Goal: Task Accomplishment & Management: Manage account settings

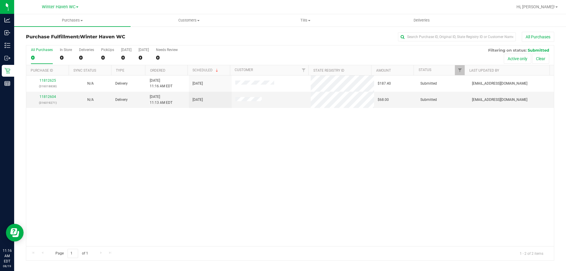
click at [282, 166] on div "11812625 (316018838) N/A Delivery 8/19/2025 11:16 AM EDT 8/20/2025 $187.40 Subm…" at bounding box center [289, 160] width 527 height 171
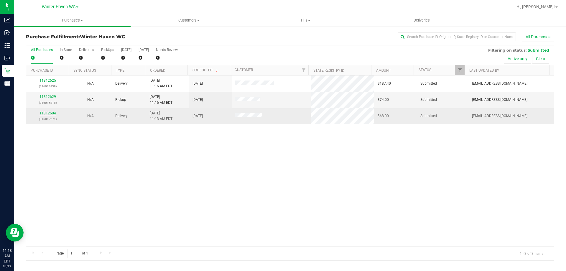
click at [47, 112] on link "11812604" at bounding box center [47, 113] width 16 height 4
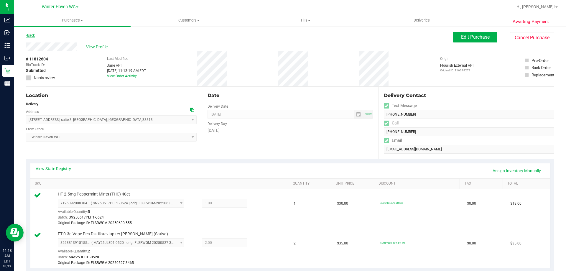
click at [32, 37] on link "Back" at bounding box center [30, 35] width 9 height 4
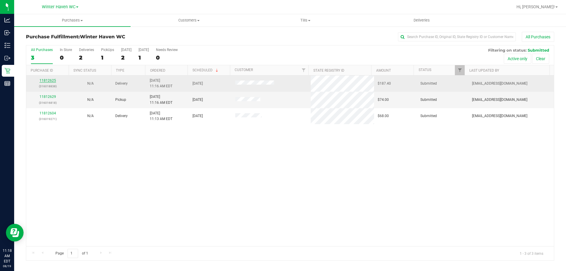
click at [50, 82] on link "11812625" at bounding box center [47, 80] width 16 height 4
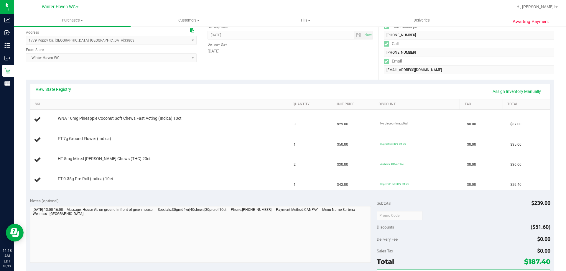
scroll to position [88, 0]
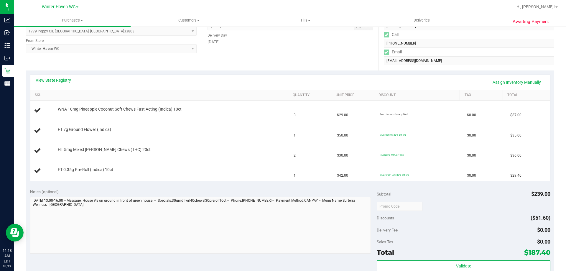
click at [56, 81] on link "View State Registry" at bounding box center [53, 80] width 35 height 6
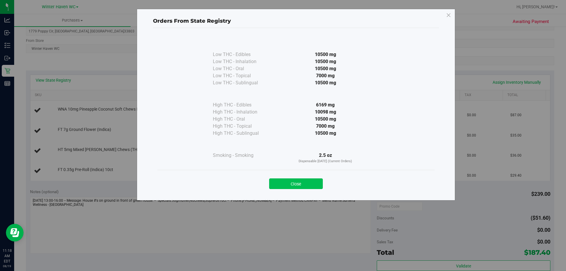
click at [282, 181] on button "Close" at bounding box center [296, 183] width 54 height 11
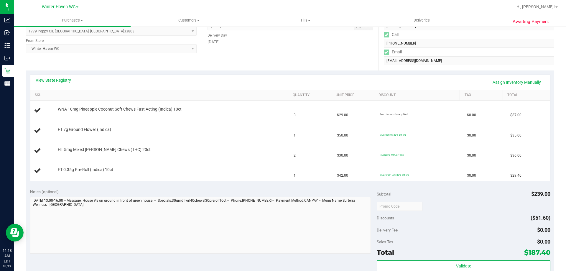
click at [54, 81] on link "View State Registry" at bounding box center [53, 80] width 35 height 6
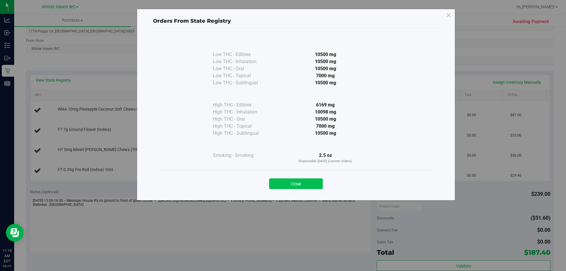
click at [282, 186] on button "Close" at bounding box center [296, 183] width 54 height 11
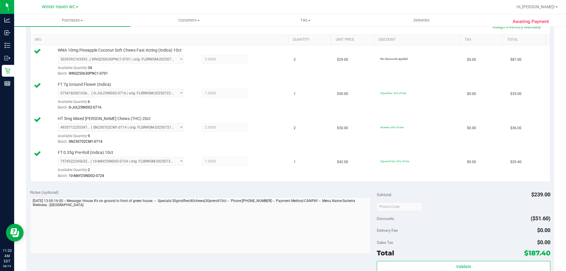
scroll to position [236, 0]
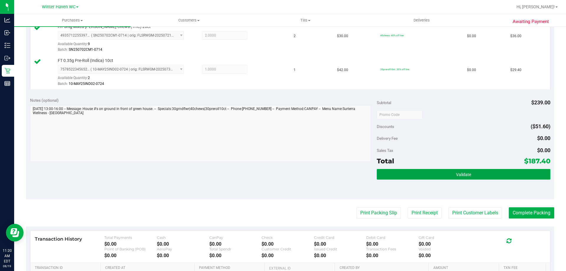
click at [282, 171] on button "Validate" at bounding box center [463, 174] width 173 height 11
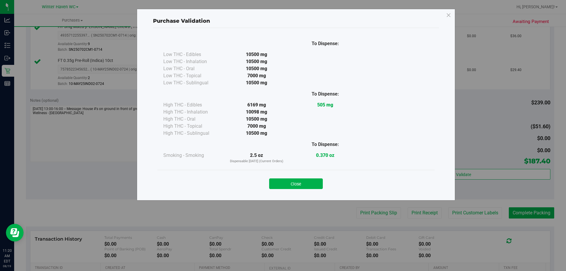
click at [282, 177] on div "Close" at bounding box center [296, 181] width 268 height 15
click at [282, 183] on button "Close" at bounding box center [296, 183] width 54 height 11
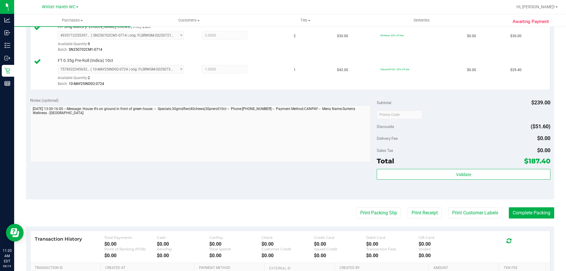
click at [282, 220] on purchase-details "Back Edit Purchase Cancel Purchase View Profile # 11812625 BioTrack ID: - Submi…" at bounding box center [290, 66] width 528 height 540
click at [282, 214] on button "Print Packing Slip" at bounding box center [378, 212] width 44 height 11
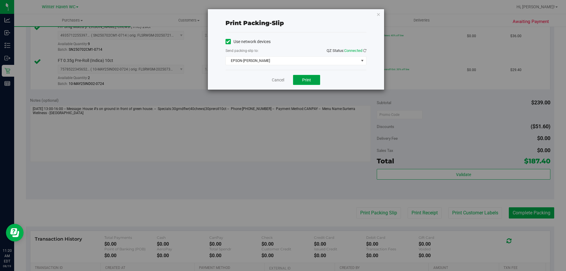
click at [282, 83] on button "Print" at bounding box center [306, 80] width 27 height 10
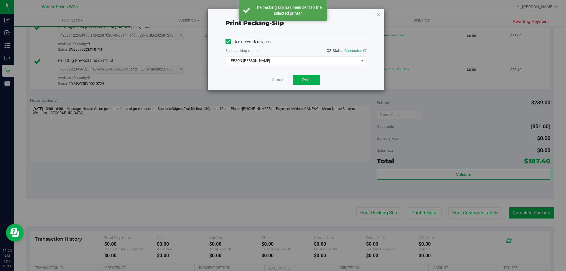
click at [272, 81] on link "Cancel" at bounding box center [278, 80] width 12 height 6
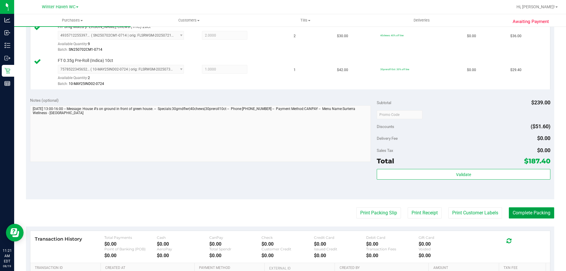
click at [282, 210] on button "Complete Packing" at bounding box center [530, 212] width 45 height 11
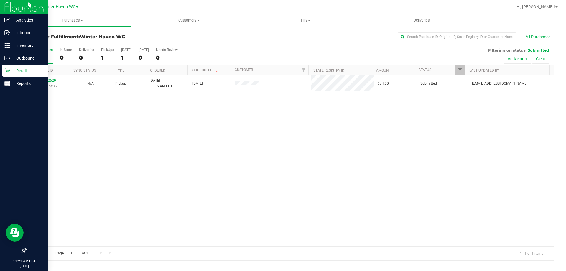
click at [7, 69] on icon at bounding box center [7, 71] width 6 height 6
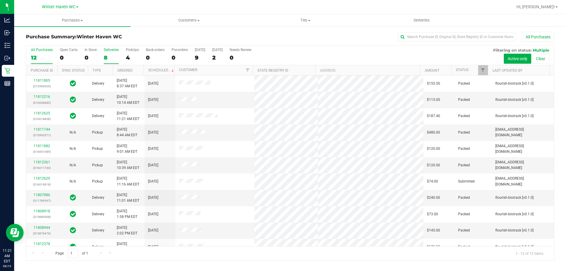
click at [112, 54] on label "Deliveries 8" at bounding box center [111, 56] width 15 height 16
click at [0, 0] on input "Deliveries 8" at bounding box center [0, 0] width 0 height 0
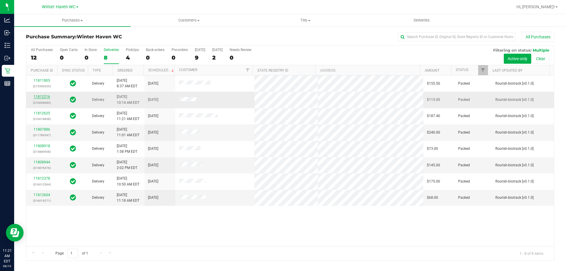
click at [45, 95] on link "11812216" at bounding box center [42, 97] width 16 height 4
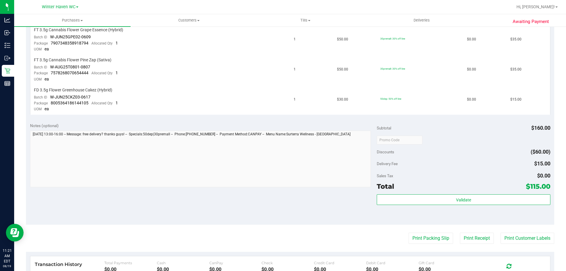
scroll to position [206, 0]
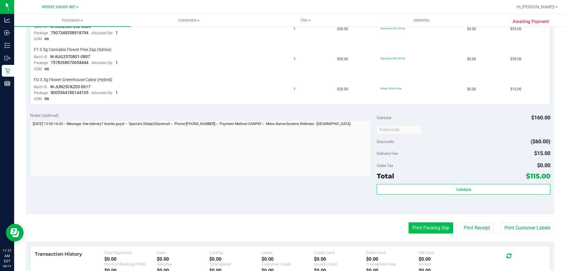
click at [282, 232] on button "Print Packing Slip" at bounding box center [430, 227] width 44 height 11
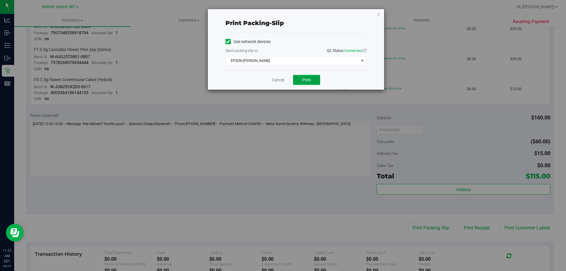
click at [282, 80] on button "Print" at bounding box center [306, 80] width 27 height 10
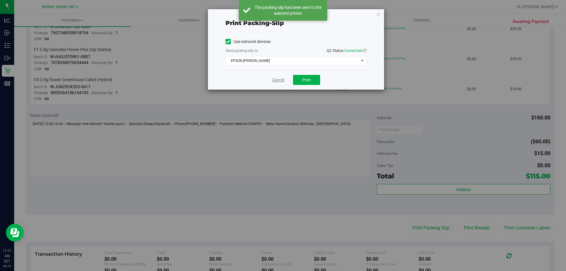
click at [280, 82] on link "Cancel" at bounding box center [278, 80] width 12 height 6
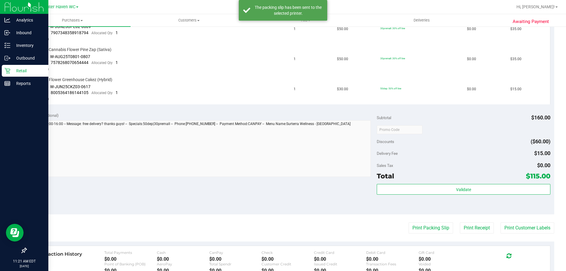
click at [5, 70] on icon at bounding box center [7, 71] width 6 height 6
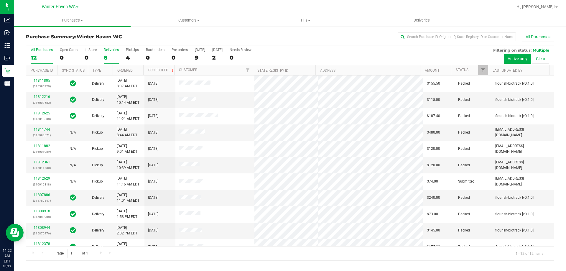
click at [107, 51] on div "Deliveries" at bounding box center [111, 50] width 15 height 4
click at [0, 0] on input "Deliveries 8" at bounding box center [0, 0] width 0 height 0
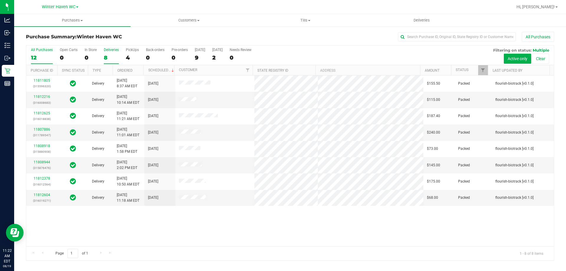
click at [46, 49] on div "All Purchases" at bounding box center [42, 50] width 22 height 4
click at [0, 0] on input "All Purchases 12" at bounding box center [0, 0] width 0 height 0
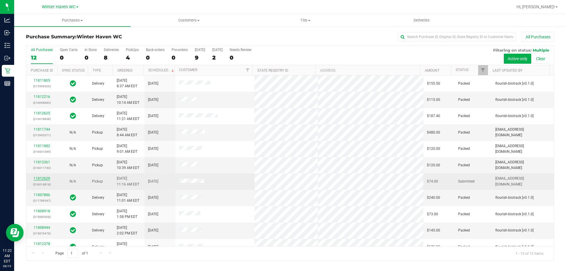
click at [36, 178] on link "11812629" at bounding box center [42, 178] width 16 height 4
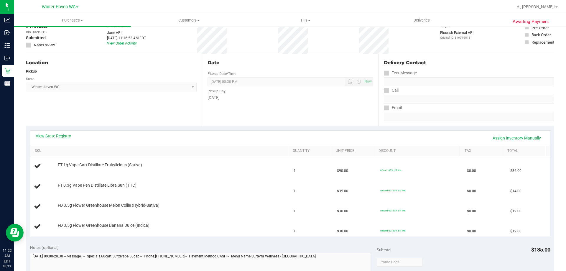
scroll to position [59, 0]
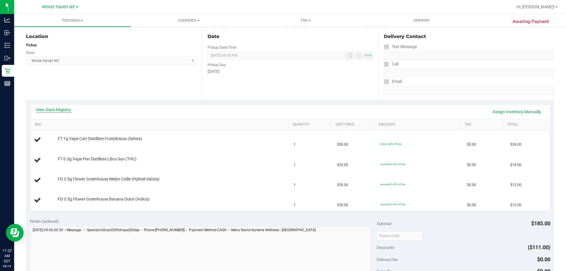
click at [59, 110] on link "View State Registry" at bounding box center [53, 110] width 35 height 6
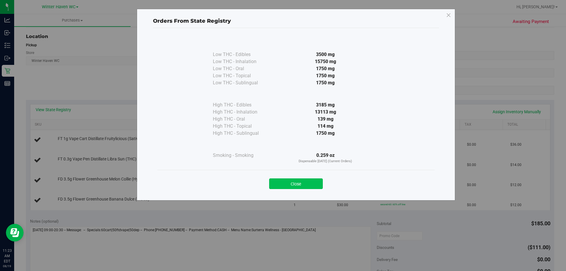
click at [282, 186] on button "Close" at bounding box center [296, 183] width 54 height 11
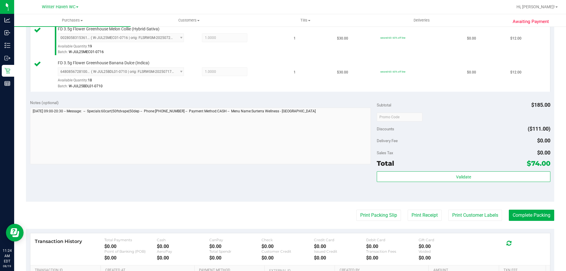
scroll to position [265, 0]
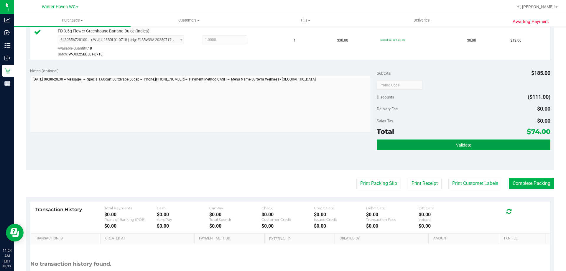
click at [282, 141] on button "Validate" at bounding box center [463, 144] width 173 height 11
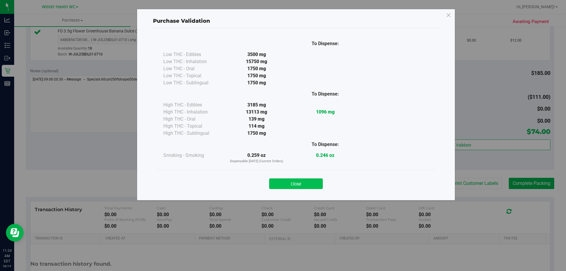
click at [282, 184] on button "Close" at bounding box center [296, 183] width 54 height 11
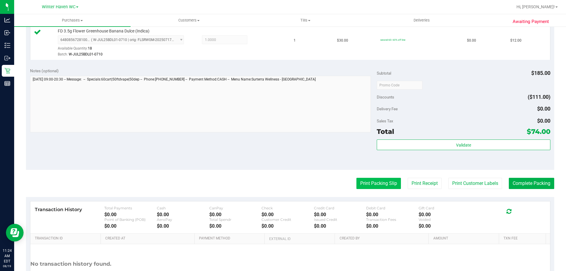
click at [282, 183] on button "Print Packing Slip" at bounding box center [378, 183] width 44 height 11
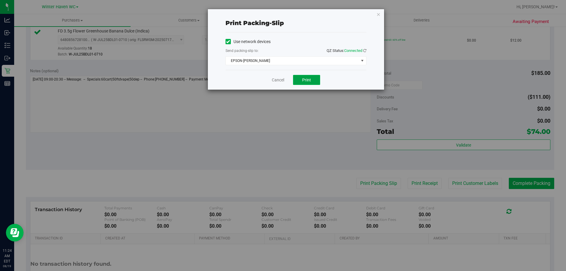
click at [282, 84] on button "Print" at bounding box center [306, 80] width 27 height 10
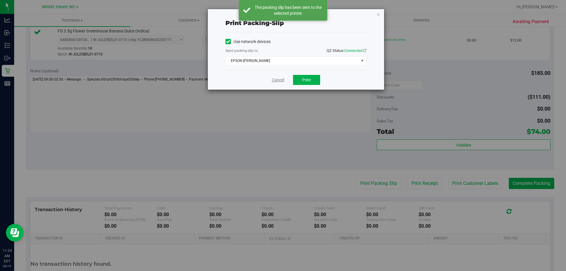
click at [279, 78] on link "Cancel" at bounding box center [278, 80] width 12 height 6
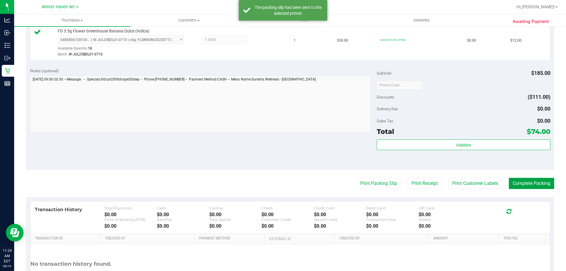
click at [282, 180] on button "Complete Packing" at bounding box center [530, 183] width 45 height 11
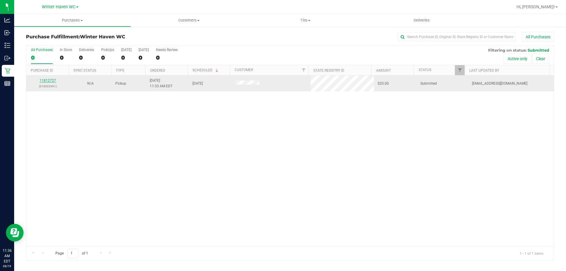
click at [46, 81] on link "11812727" at bounding box center [47, 80] width 16 height 4
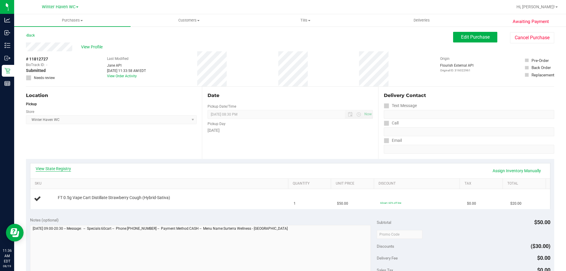
click at [64, 168] on link "View State Registry" at bounding box center [53, 169] width 35 height 6
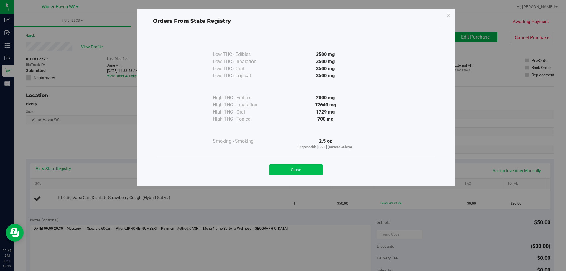
click at [282, 171] on button "Close" at bounding box center [296, 169] width 54 height 11
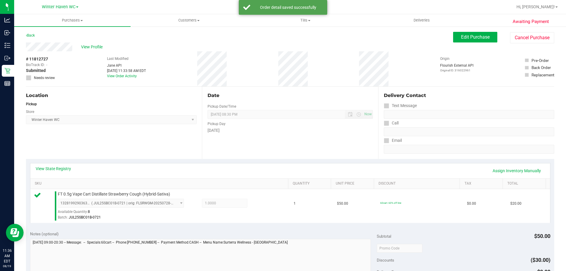
scroll to position [147, 0]
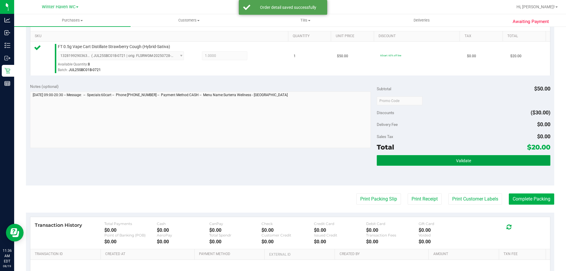
click at [282, 165] on button "Validate" at bounding box center [463, 160] width 173 height 11
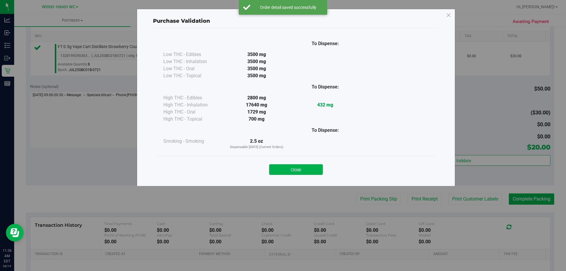
drag, startPoint x: 302, startPoint y: 167, endPoint x: 365, endPoint y: 191, distance: 67.9
click at [282, 167] on button "Close" at bounding box center [296, 169] width 54 height 11
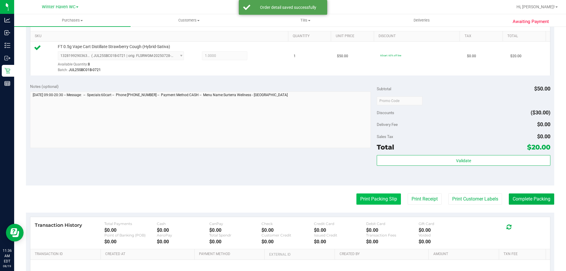
click at [282, 197] on button "Print Packing Slip" at bounding box center [378, 198] width 44 height 11
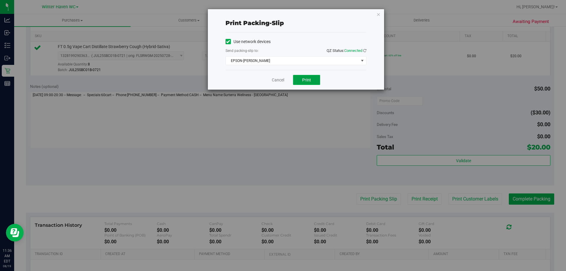
click at [282, 80] on button "Print" at bounding box center [306, 80] width 27 height 10
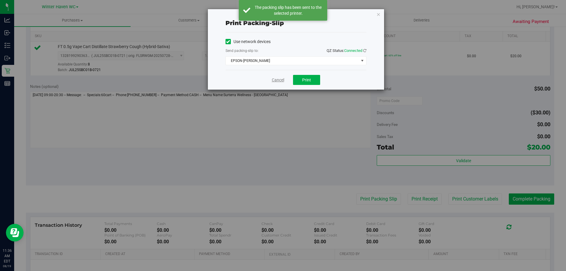
click at [275, 80] on link "Cancel" at bounding box center [278, 80] width 12 height 6
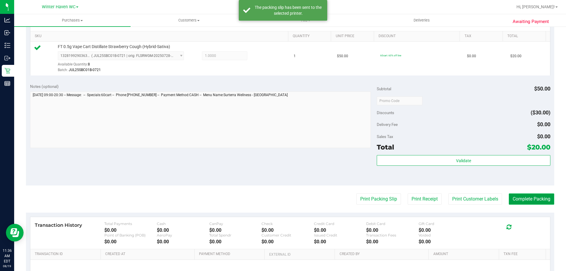
click at [282, 203] on button "Complete Packing" at bounding box center [530, 198] width 45 height 11
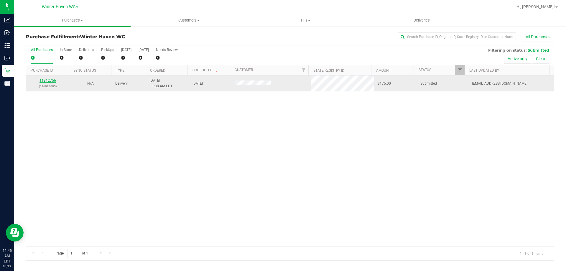
click at [51, 80] on link "11812756" at bounding box center [47, 80] width 16 height 4
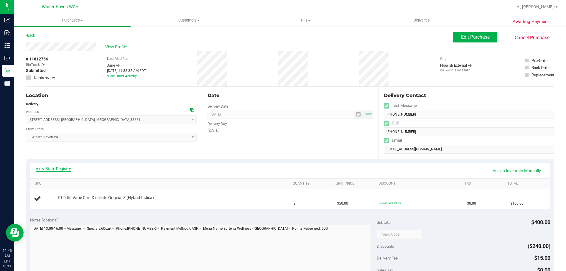
click at [65, 169] on link "View State Registry" at bounding box center [53, 169] width 35 height 6
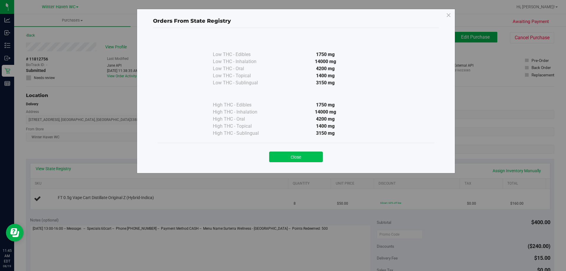
click at [282, 155] on button "Close" at bounding box center [296, 156] width 54 height 11
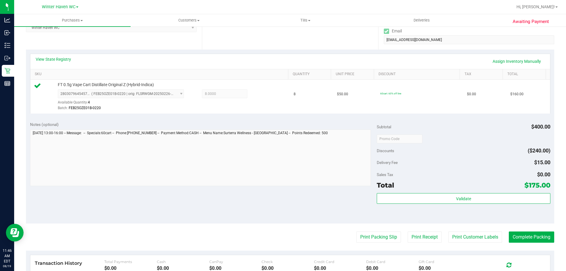
scroll to position [118, 0]
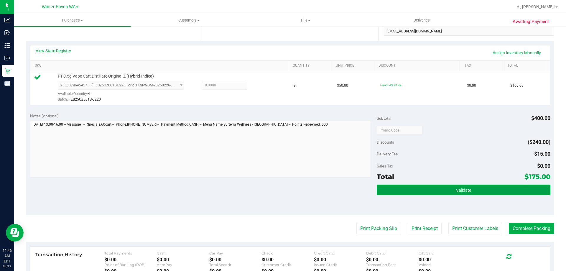
click at [282, 187] on button "Validate" at bounding box center [463, 189] width 173 height 11
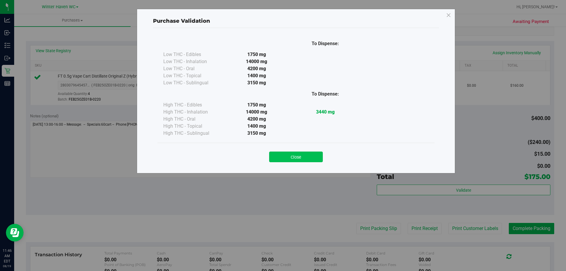
click at [282, 158] on button "Close" at bounding box center [296, 156] width 54 height 11
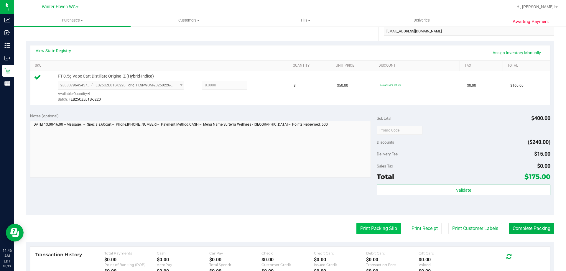
click at [282, 224] on button "Print Packing Slip" at bounding box center [378, 228] width 44 height 11
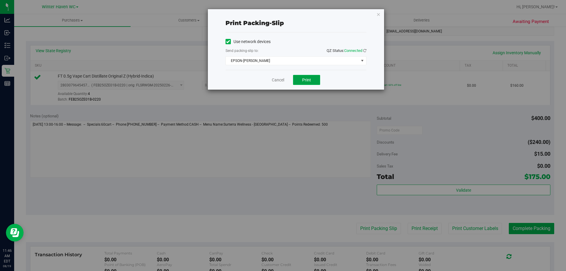
click at [282, 79] on span "Print" at bounding box center [306, 79] width 9 height 5
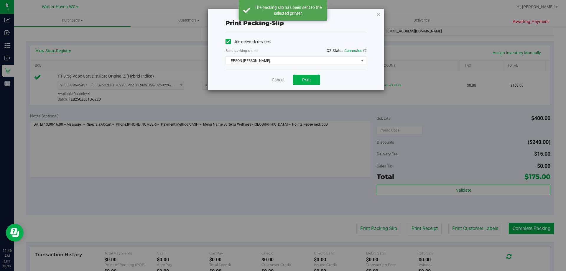
click at [280, 80] on link "Cancel" at bounding box center [278, 80] width 12 height 6
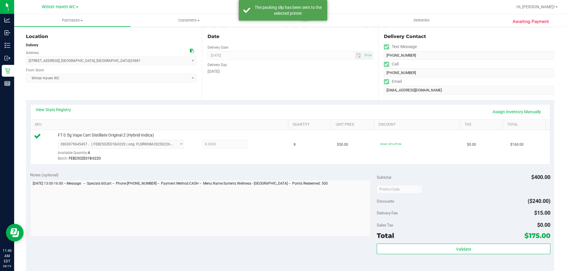
scroll to position [0, 0]
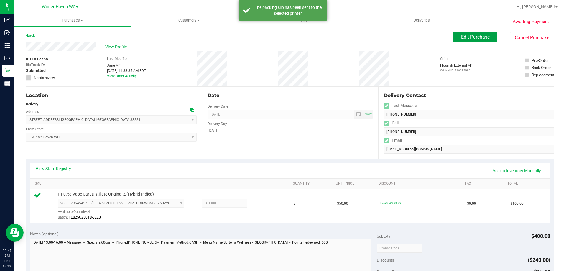
click at [282, 39] on span "Edit Purchase" at bounding box center [475, 37] width 29 height 6
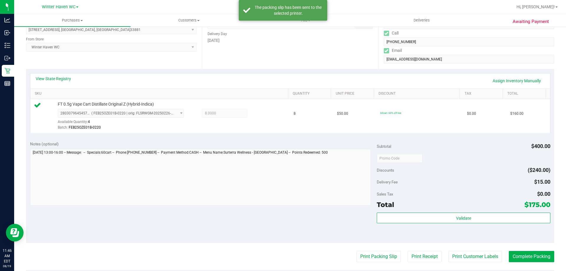
scroll to position [177, 0]
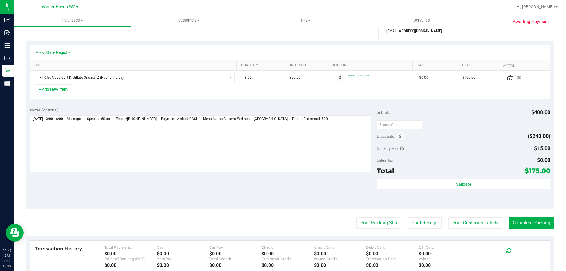
scroll to position [118, 0]
click at [282, 138] on icon at bounding box center [400, 137] width 2 height 4
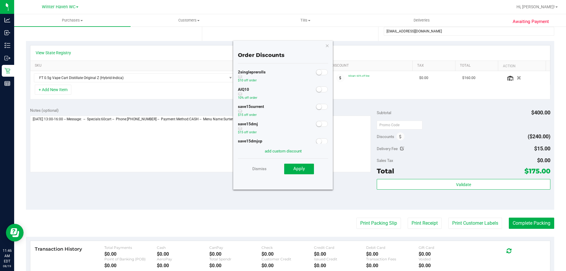
click at [282, 90] on small at bounding box center [318, 89] width 5 height 5
click at [282, 166] on span "Apply" at bounding box center [298, 168] width 11 height 5
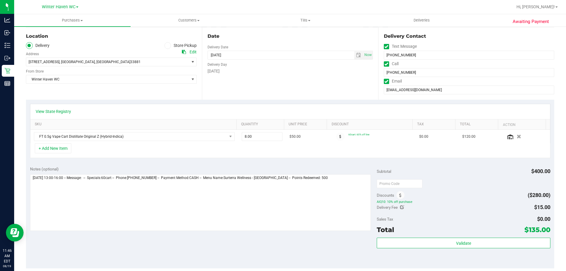
scroll to position [0, 0]
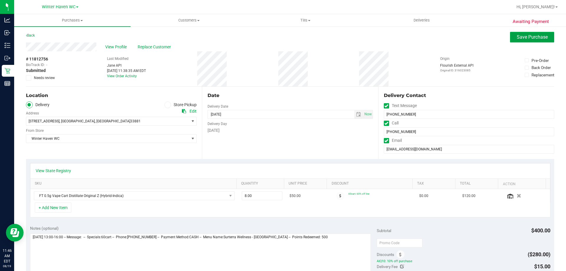
click at [282, 37] on span "Save Purchase" at bounding box center [531, 37] width 31 height 6
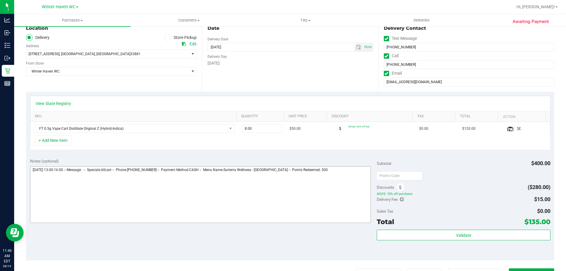
scroll to position [147, 0]
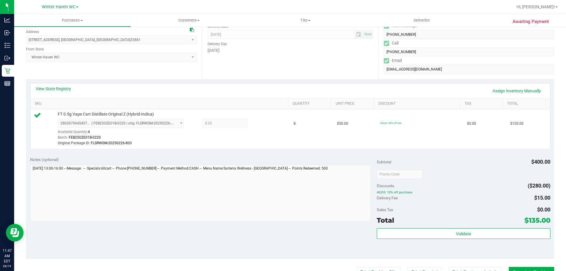
scroll to position [88, 0]
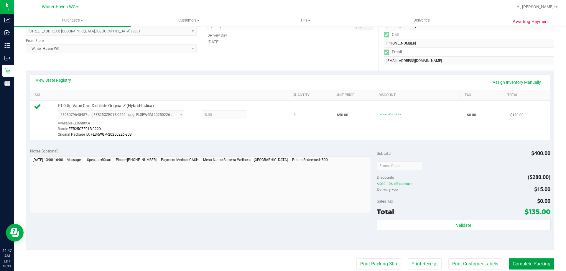
click at [282, 260] on button "Complete Packing" at bounding box center [530, 263] width 45 height 11
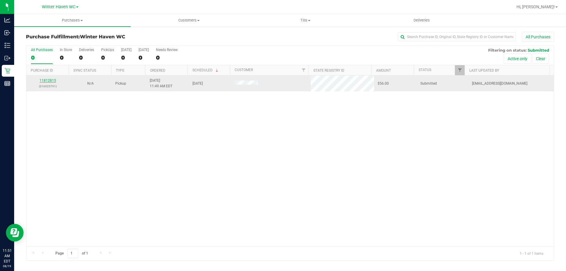
click at [50, 81] on link "11812815" at bounding box center [47, 80] width 16 height 4
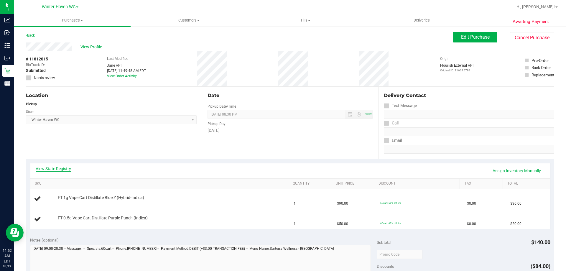
click at [65, 169] on link "View State Registry" at bounding box center [53, 169] width 35 height 6
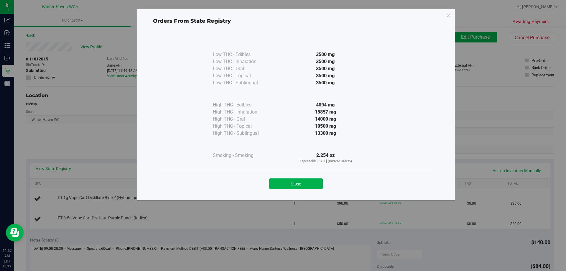
drag, startPoint x: 283, startPoint y: 184, endPoint x: 341, endPoint y: 57, distance: 139.6
click at [282, 184] on button "Close" at bounding box center [296, 183] width 54 height 11
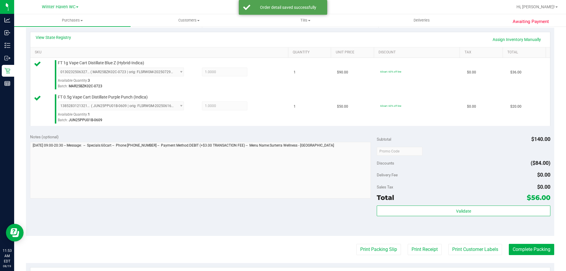
scroll to position [206, 0]
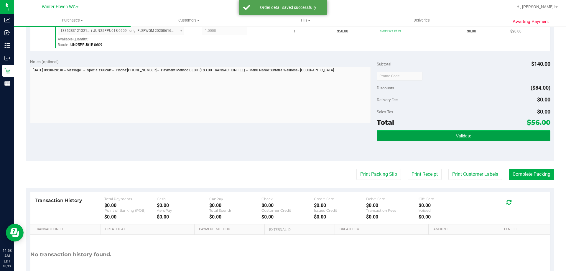
click at [282, 134] on button "Validate" at bounding box center [463, 135] width 173 height 11
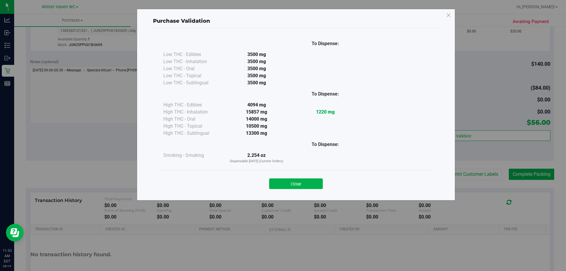
click at [282, 175] on div "Close" at bounding box center [296, 181] width 268 height 15
click at [282, 191] on div "Close" at bounding box center [295, 182] width 277 height 24
click at [282, 186] on button "Close" at bounding box center [296, 183] width 54 height 11
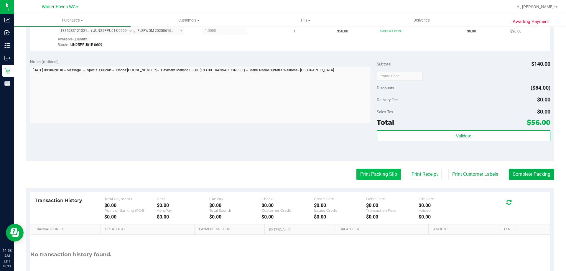
click at [282, 176] on button "Print Packing Slip" at bounding box center [378, 174] width 44 height 11
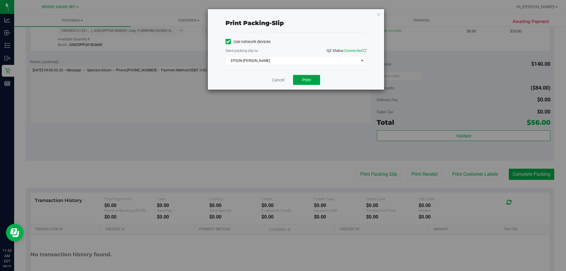
click at [282, 77] on button "Print" at bounding box center [306, 80] width 27 height 10
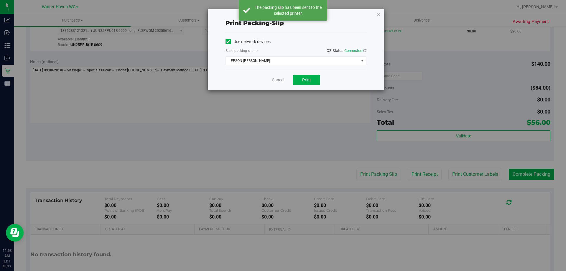
click at [274, 79] on link "Cancel" at bounding box center [278, 80] width 12 height 6
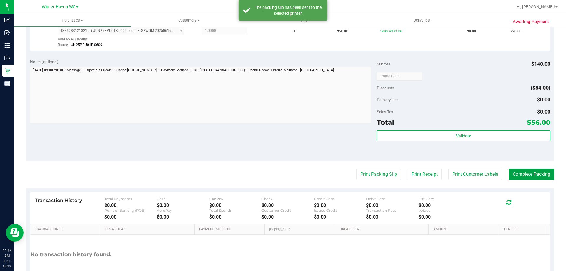
click at [282, 178] on button "Complete Packing" at bounding box center [530, 174] width 45 height 11
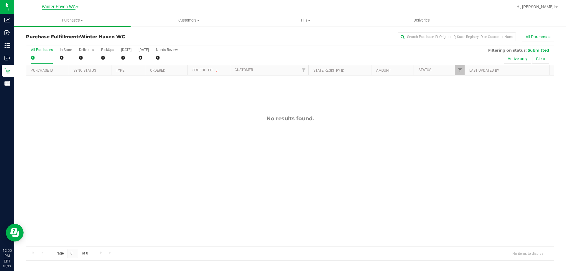
click at [65, 5] on span "Winter Haven WC" at bounding box center [59, 6] width 34 height 5
click at [52, 34] on link "Sebring WC" at bounding box center [60, 36] width 86 height 8
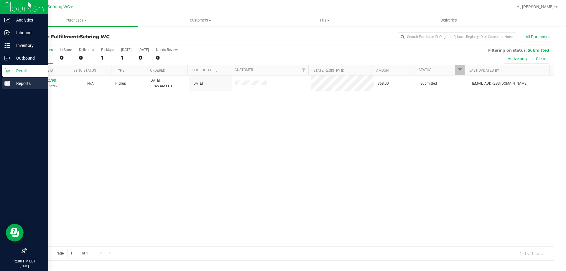
click at [9, 82] on line at bounding box center [7, 82] width 5 height 0
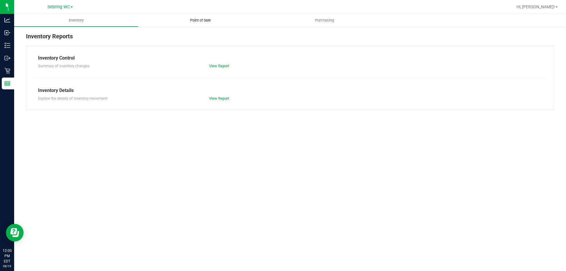
click at [203, 17] on uib-tab-heading "Point of Sale" at bounding box center [199, 20] width 123 height 12
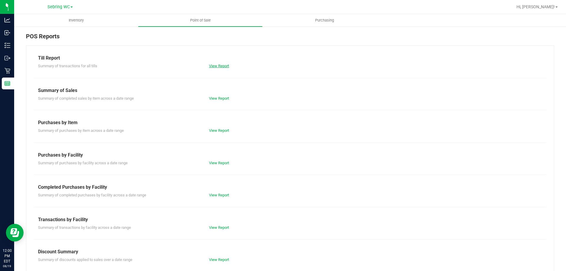
click at [217, 67] on link "View Report" at bounding box center [219, 66] width 20 height 4
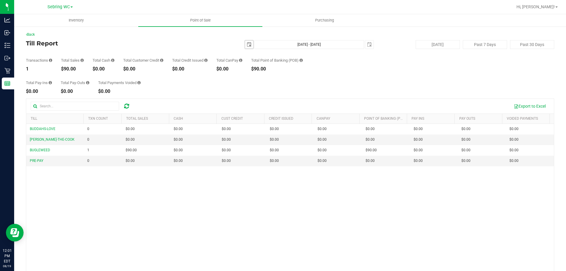
click at [247, 47] on span "select" at bounding box center [249, 44] width 5 height 5
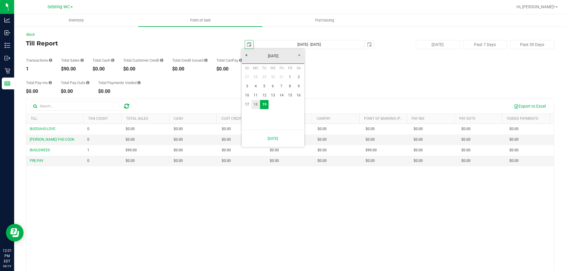
click at [253, 102] on link "18" at bounding box center [255, 104] width 9 height 9
type input "2025-08-18"
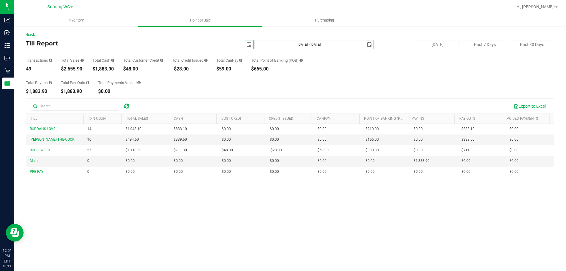
click at [282, 43] on span "select" at bounding box center [369, 44] width 5 height 5
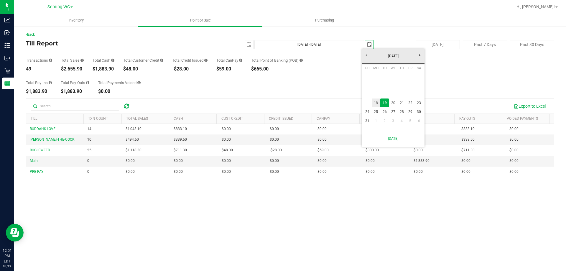
click at [282, 99] on link "18" at bounding box center [375, 102] width 9 height 9
type input "Aug 18, 2025 - Aug 18, 2025"
type input "2025-08-18"
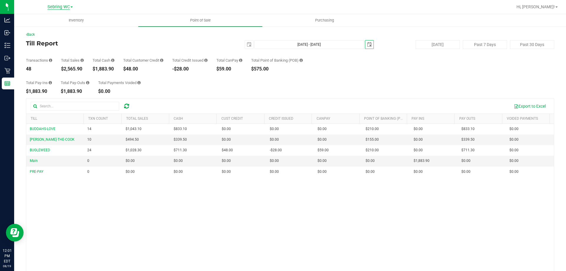
click at [69, 4] on span "Sebring WC" at bounding box center [58, 6] width 22 height 5
click at [53, 47] on link "Winter Haven WC" at bounding box center [60, 44] width 86 height 8
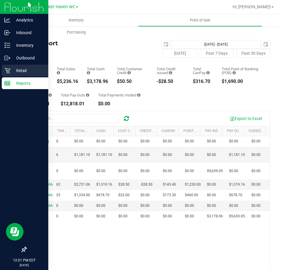
click at [3, 75] on div "Retail" at bounding box center [25, 71] width 47 height 12
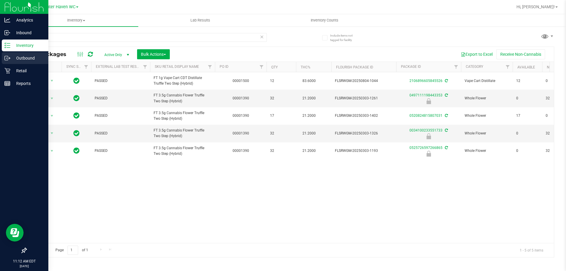
drag, startPoint x: 162, startPoint y: 38, endPoint x: 0, endPoint y: 54, distance: 162.5
click at [0, 53] on div "Analytics Inbound Inventory Outbound Retail Reports 11:12 AM EDT 08/19/2025 08/…" at bounding box center [283, 135] width 566 height 271
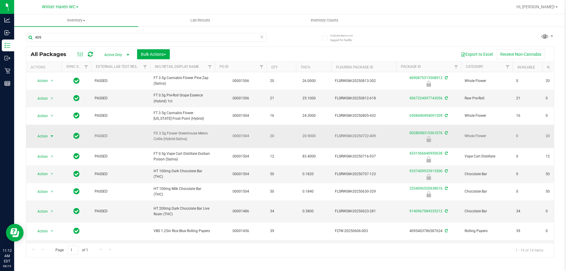
type input "409"
click at [51, 134] on span "select" at bounding box center [51, 136] width 5 height 5
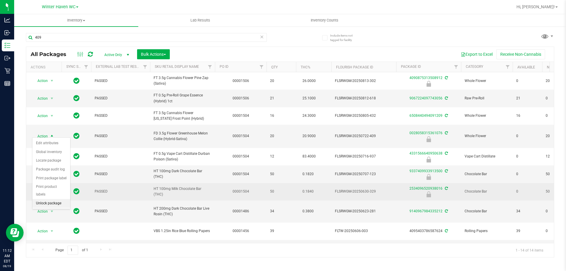
drag, startPoint x: 57, startPoint y: 194, endPoint x: 78, endPoint y: 187, distance: 22.7
click at [57, 199] on li "Unlock package" at bounding box center [51, 203] width 38 height 9
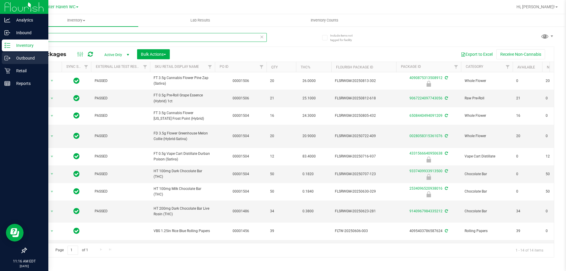
drag, startPoint x: 92, startPoint y: 37, endPoint x: 0, endPoint y: 60, distance: 94.7
click at [0, 60] on div "Analytics Inbound Inventory Outbound Retail Reports 11:16 AM EDT 08/19/2025 08/…" at bounding box center [283, 135] width 566 height 271
